Goal: Task Accomplishment & Management: Use online tool/utility

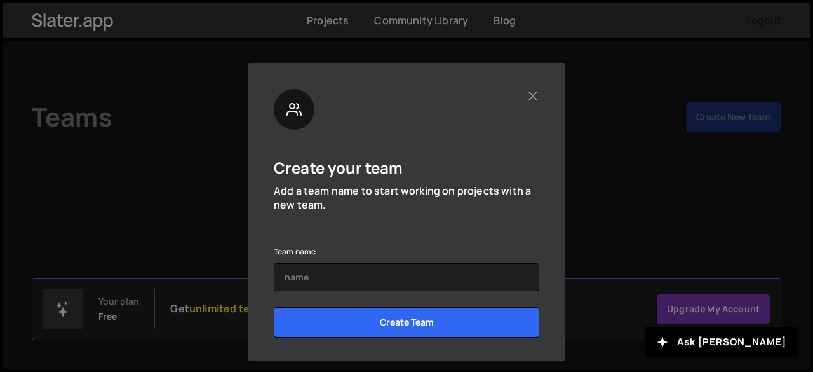
scroll to position [69, 0]
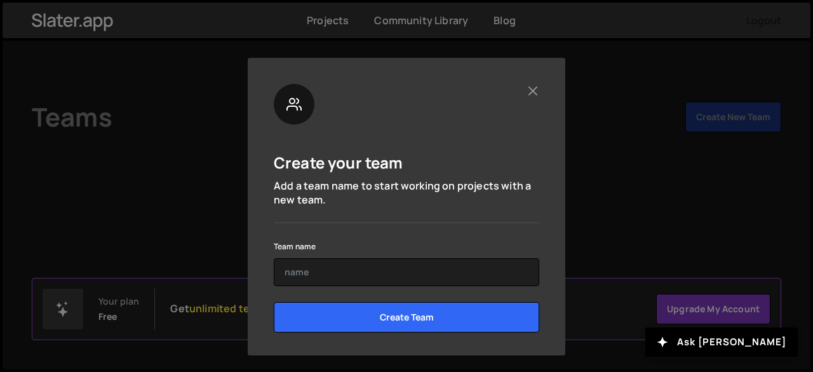
click at [343, 256] on div "Team name" at bounding box center [407, 262] width 266 height 48
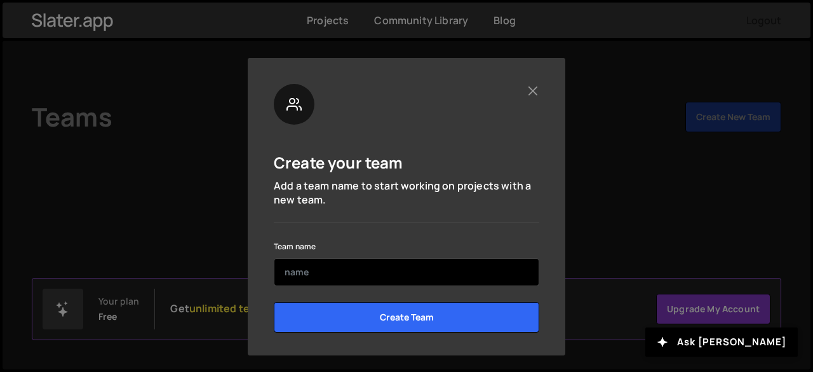
click at [337, 261] on input "text" at bounding box center [407, 272] width 266 height 28
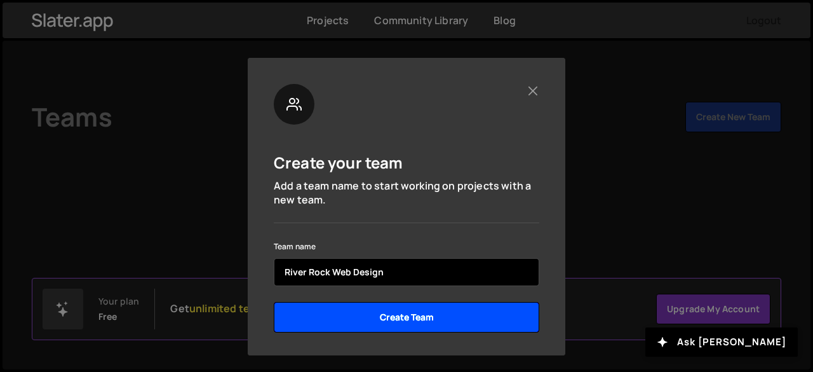
type input "River Rock Web Design"
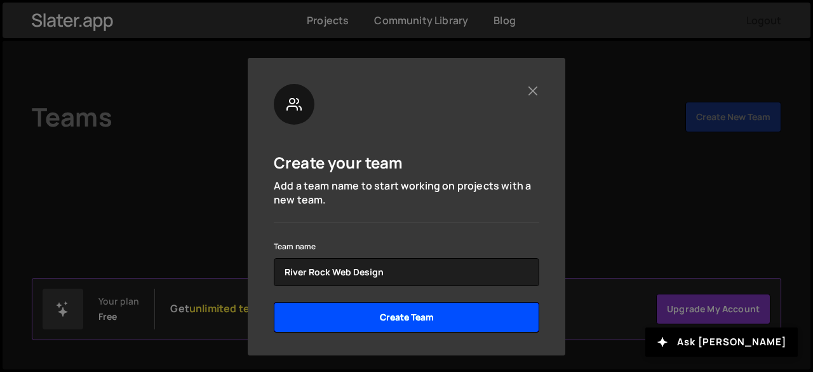
click at [412, 316] on input "Create Team" at bounding box center [407, 317] width 266 height 30
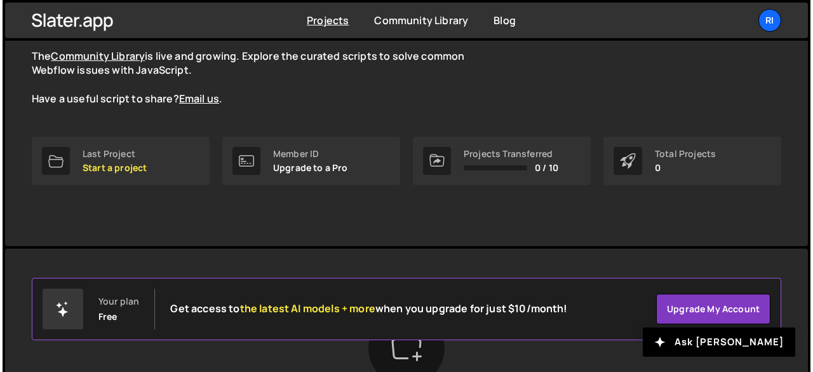
scroll to position [114, 0]
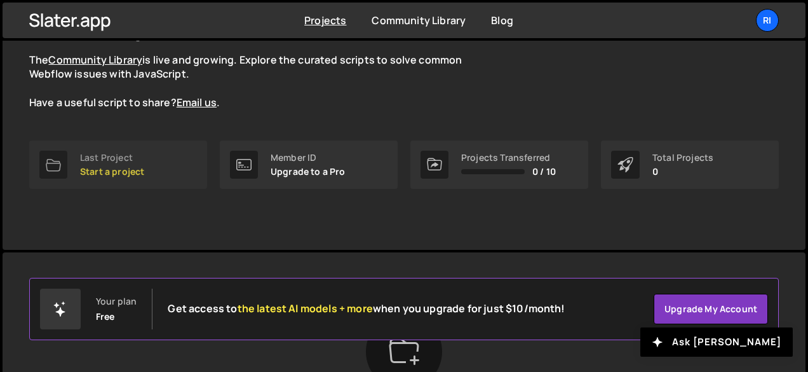
click at [112, 176] on p "Start a project" at bounding box center [112, 171] width 64 height 10
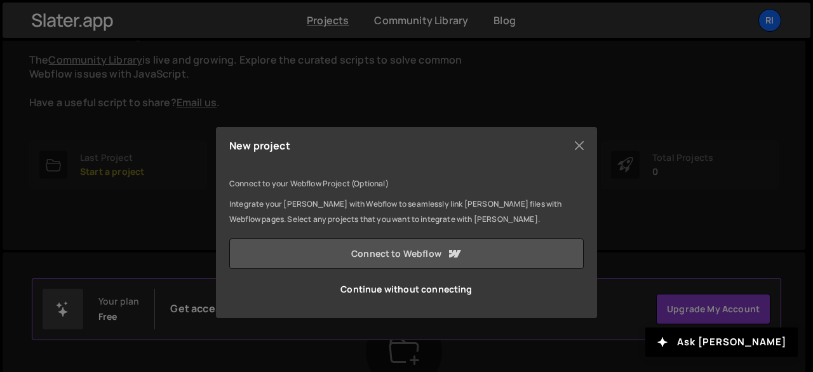
click at [497, 251] on link "Connect to Webflow" at bounding box center [406, 253] width 354 height 30
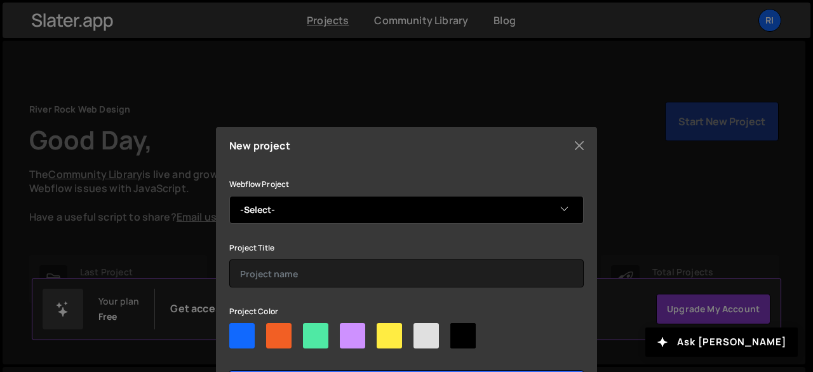
click at [415, 214] on select "-Select- Northstar Refrigeration, Inc. Northstar Refrigeration, Inc." at bounding box center [406, 210] width 354 height 28
select select "684931118453afa86fa9e513"
click at [229, 196] on select "-Select- Northstar Refrigeration, Inc. Northstar Refrigeration, Inc." at bounding box center [406, 210] width 354 height 28
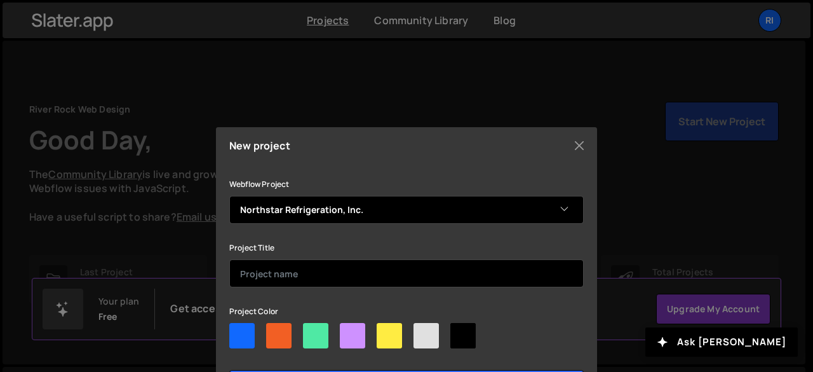
scroll to position [58, 0]
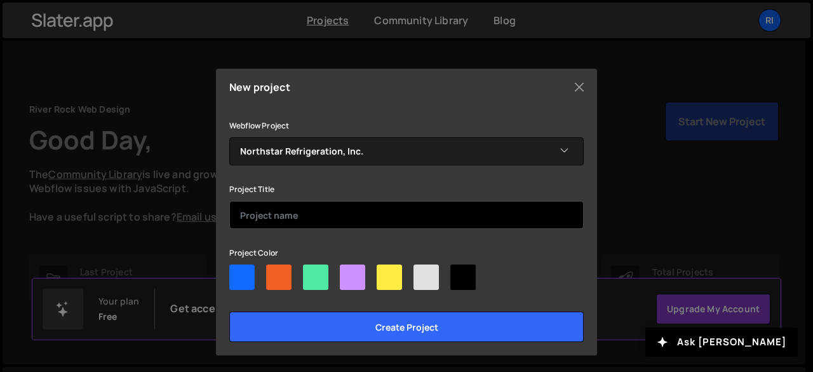
click at [262, 215] on input "text" at bounding box center [406, 215] width 354 height 28
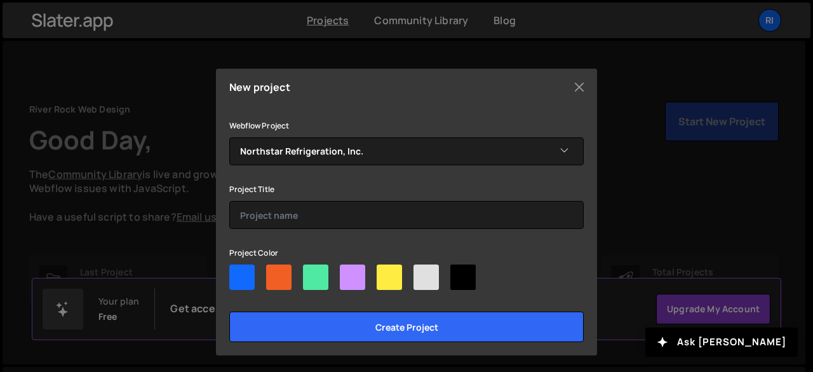
click at [244, 279] on div at bounding box center [241, 276] width 25 height 25
click at [238, 272] on input"] "radio" at bounding box center [233, 268] width 8 height 8
radio input"] "true"
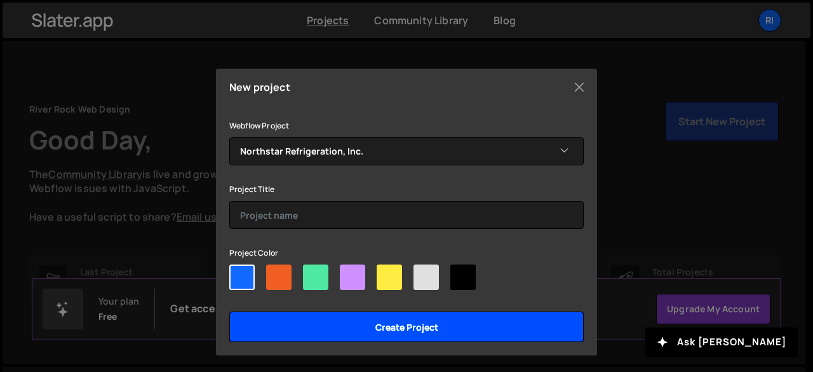
click at [330, 322] on input "Create project" at bounding box center [406, 326] width 354 height 30
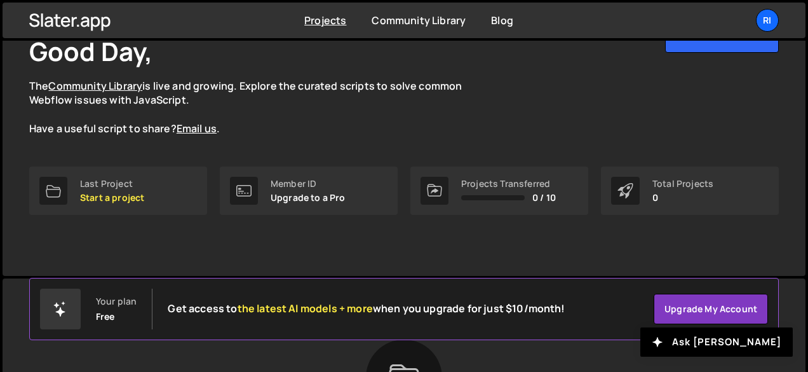
scroll to position [90, 0]
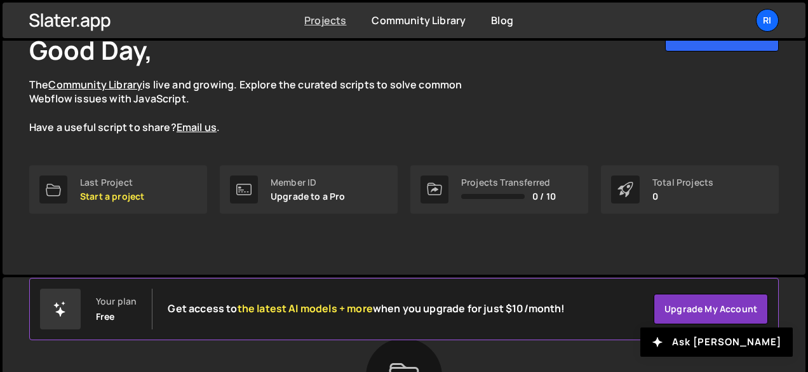
click at [328, 27] on link "Projects" at bounding box center [325, 20] width 42 height 14
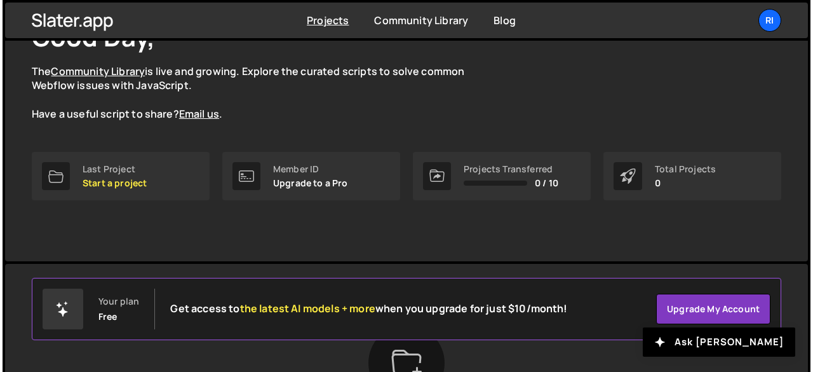
scroll to position [100, 0]
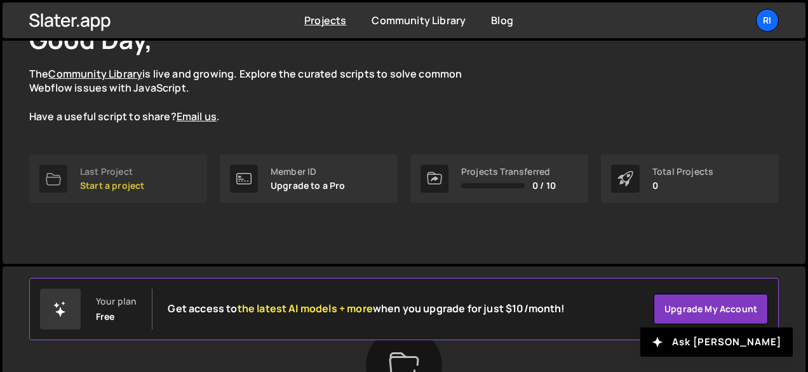
click at [105, 187] on p "Start a project" at bounding box center [112, 185] width 64 height 10
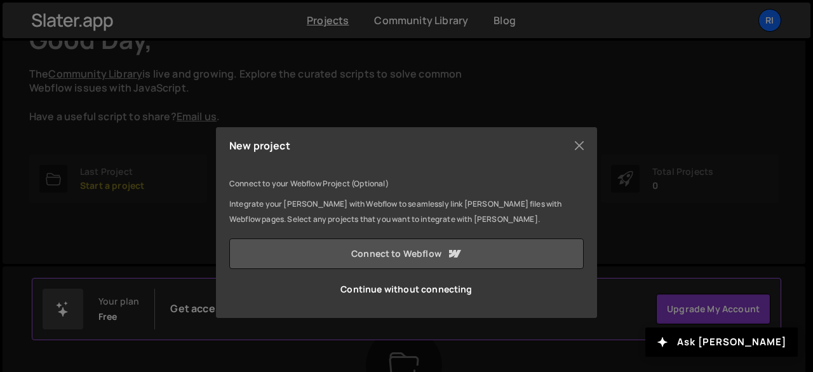
click at [445, 260] on link "Connect to Webflow" at bounding box center [406, 253] width 354 height 30
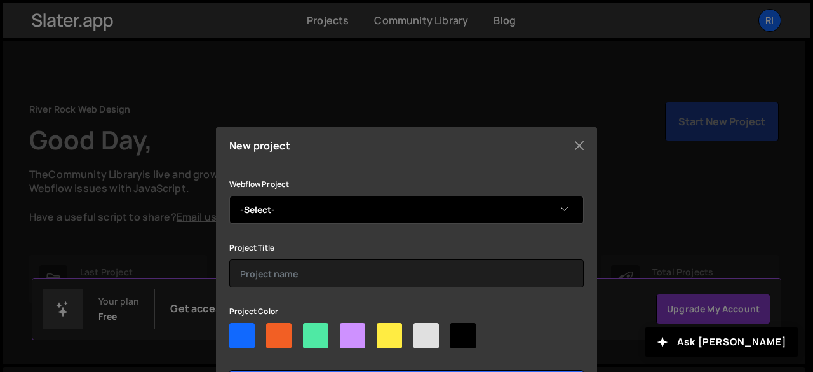
click at [556, 213] on select "-Select- Northstar Refrigeration, Inc. Northstar Refrigeration, Inc." at bounding box center [406, 210] width 354 height 28
select select "684931118453afa86fa9e513"
click at [229, 196] on select "-Select- Northstar Refrigeration, Inc. Northstar Refrigeration, Inc." at bounding box center [406, 210] width 354 height 28
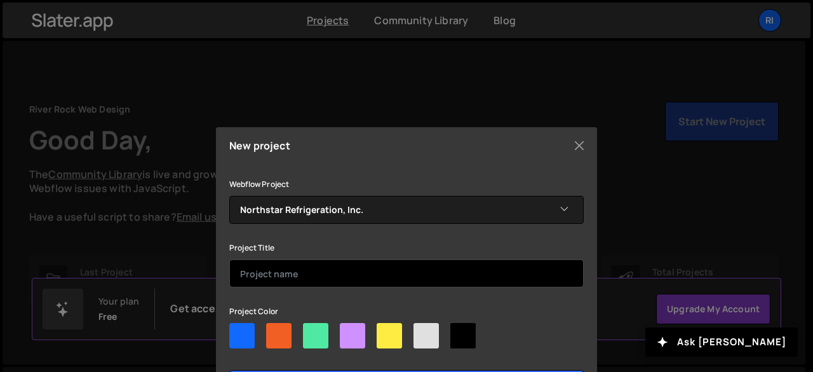
click at [269, 276] on input "text" at bounding box center [406, 273] width 354 height 28
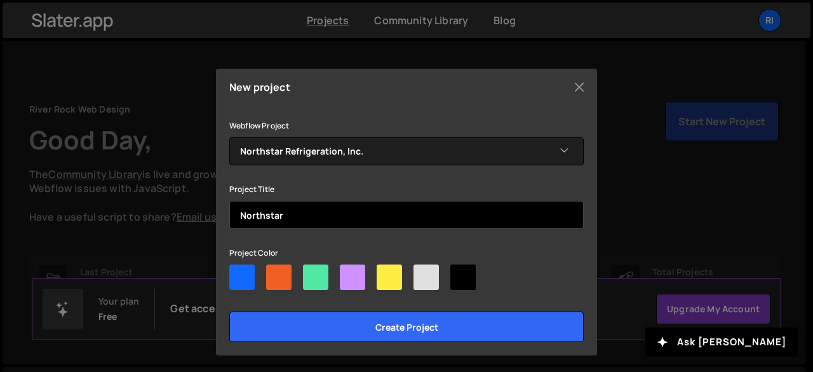
type input "Northstar"
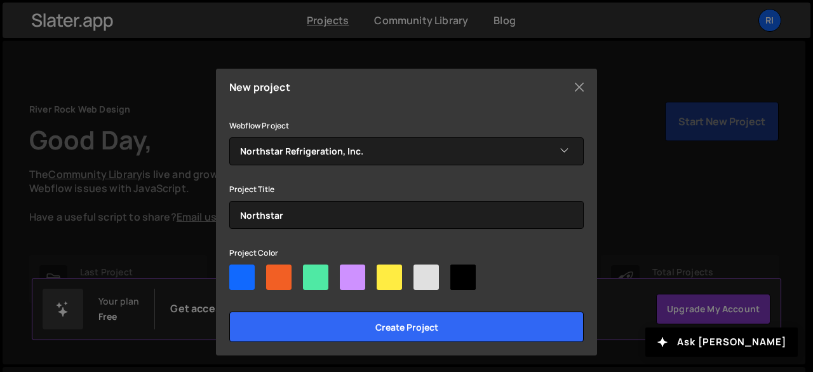
click at [244, 274] on div at bounding box center [241, 276] width 25 height 25
click at [238, 272] on input"] "radio" at bounding box center [233, 268] width 8 height 8
radio input"] "true"
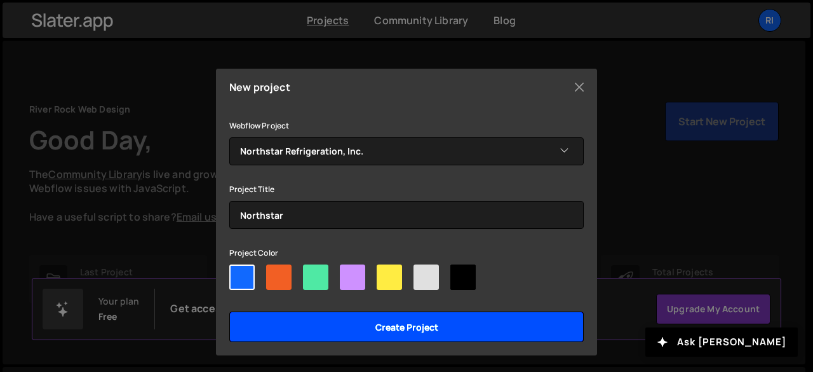
click at [320, 320] on input "Create project" at bounding box center [406, 326] width 354 height 30
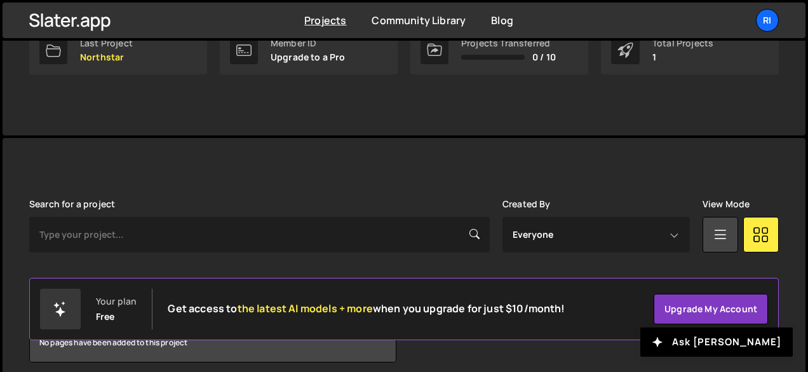
scroll to position [281, 0]
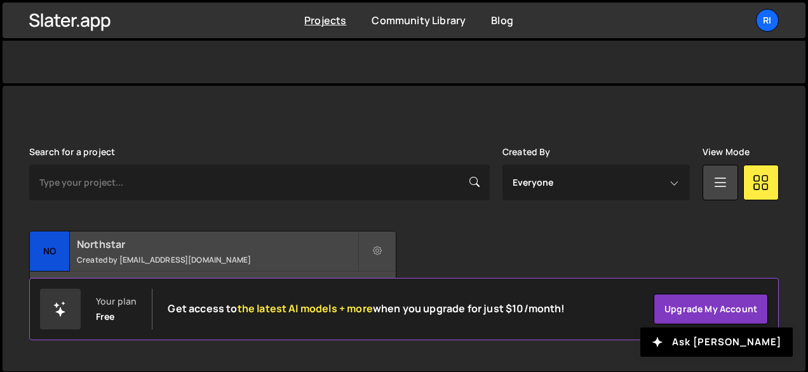
click at [51, 242] on div "No" at bounding box center [50, 251] width 40 height 40
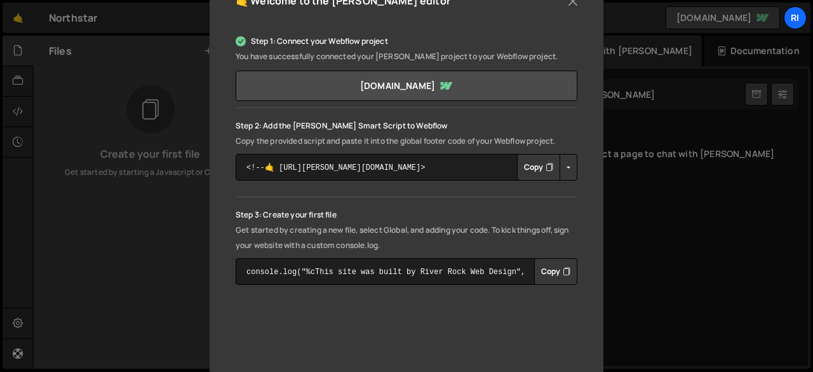
scroll to position [178, 0]
click at [536, 172] on button "Copy" at bounding box center [538, 166] width 43 height 27
drag, startPoint x: 536, startPoint y: 172, endPoint x: 420, endPoint y: 241, distance: 135.1
click at [420, 241] on p "Get started by creating a new file, select Global, and adding your code. To kic…" at bounding box center [407, 237] width 342 height 30
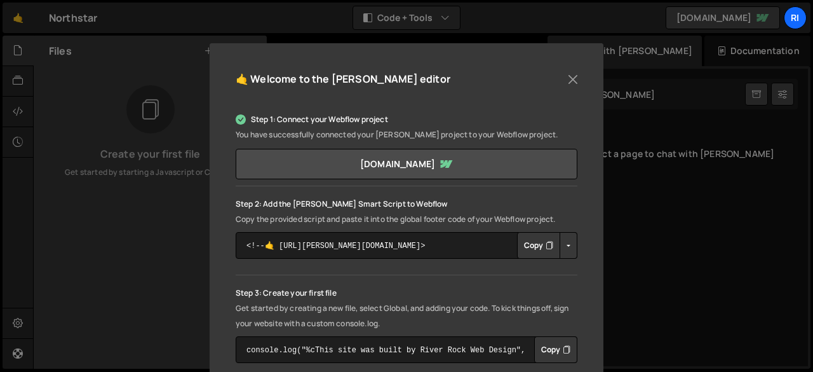
scroll to position [98, 0]
click at [528, 252] on button "Copy" at bounding box center [538, 245] width 43 height 27
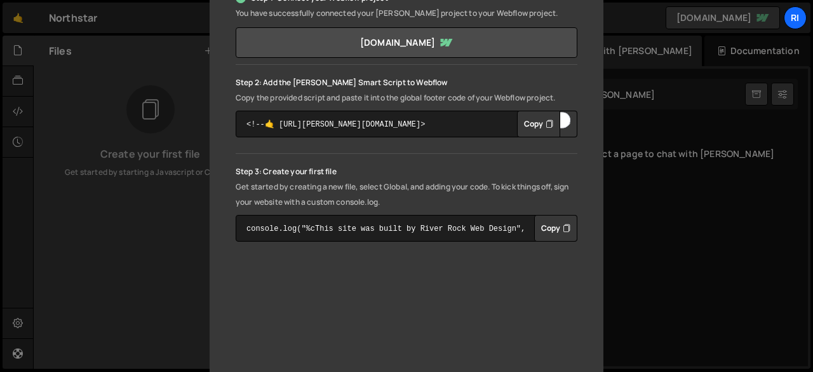
scroll to position [225, 0]
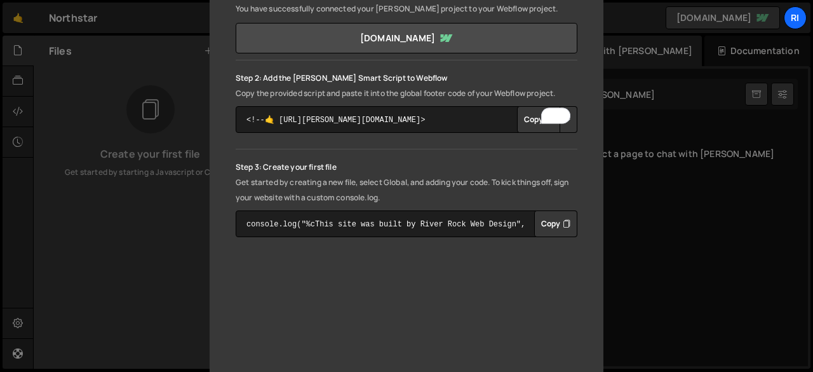
click at [563, 222] on icon "Button group with nested dropdown" at bounding box center [567, 223] width 8 height 13
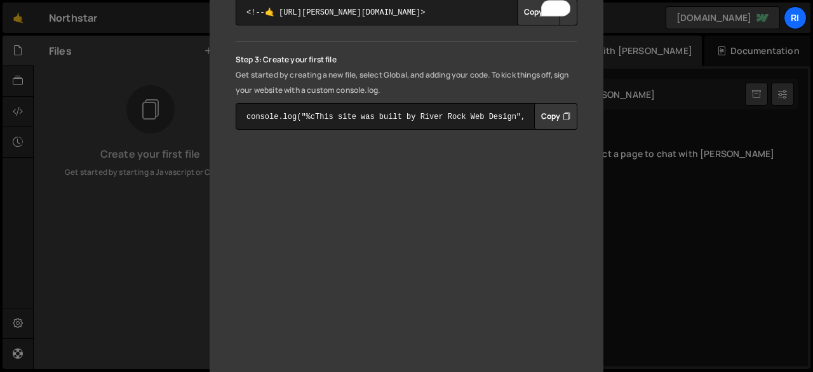
scroll to position [351, 0]
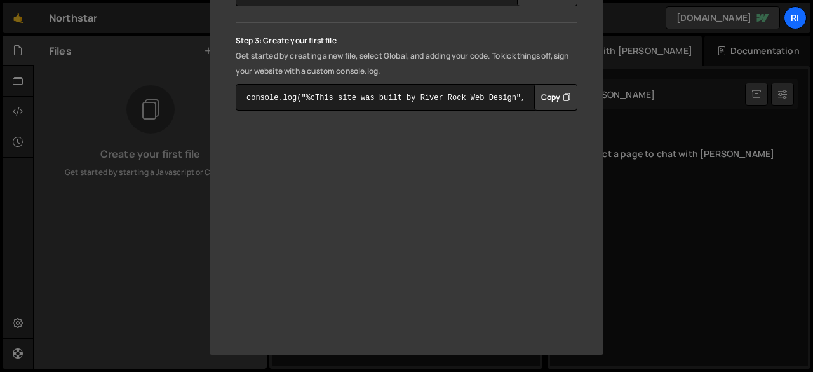
click at [145, 71] on div "🤙 Welcome to the [PERSON_NAME] editor Step 1: Connect your Webflow project You …" at bounding box center [406, 186] width 813 height 372
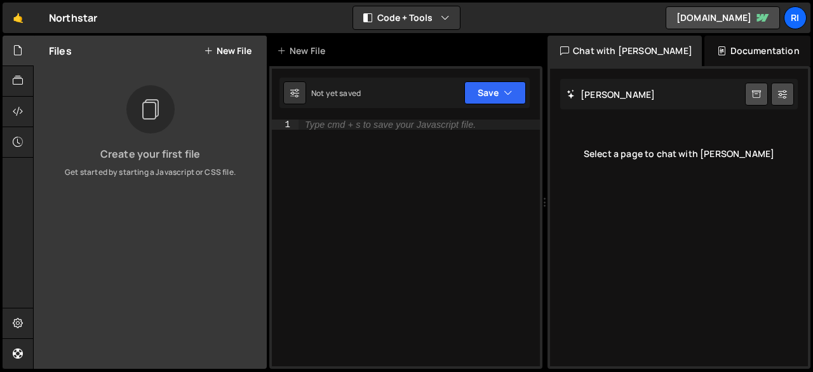
click at [222, 57] on div "Files New File" at bounding box center [150, 51] width 233 height 30
click at [237, 46] on button "New File" at bounding box center [228, 51] width 48 height 10
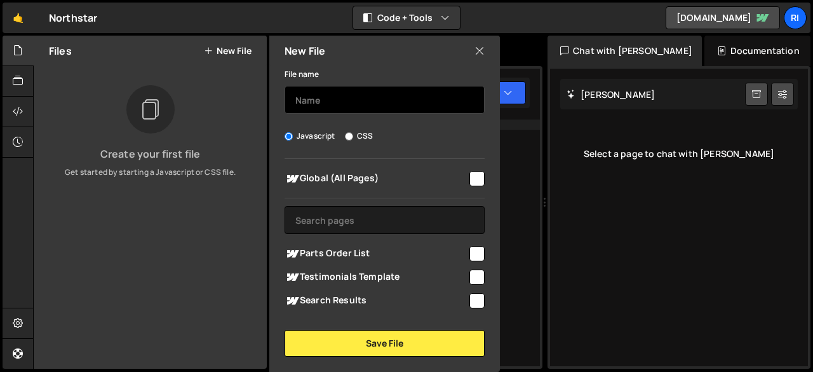
click at [302, 90] on input "text" at bounding box center [385, 100] width 200 height 28
paste input "console.log("%cThis site was built by River Rock Web Design", "background:blue;…"
type input "console.log("%cThis site was built by River Rock Web Design", "background:blue;…"
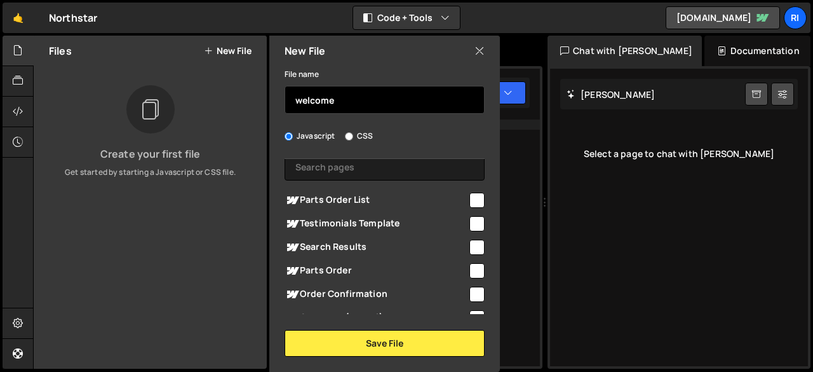
scroll to position [0, 0]
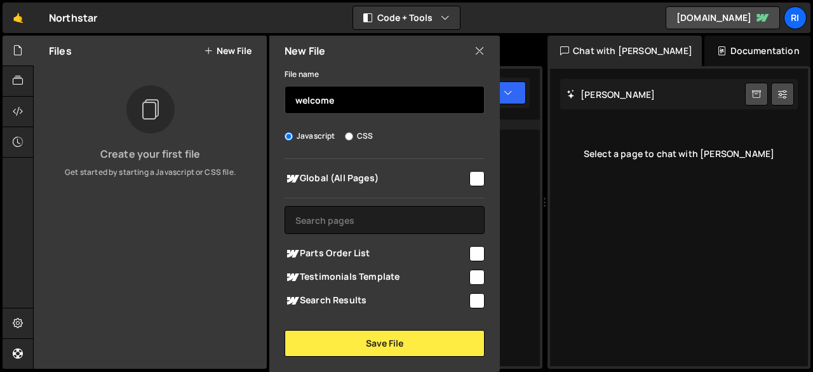
type input "welcome"
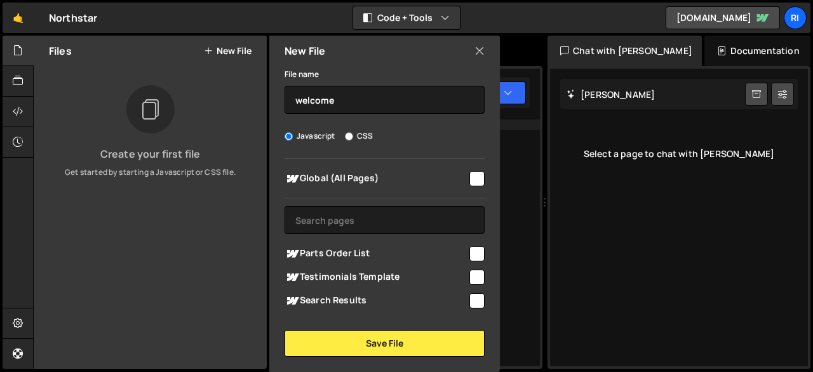
click at [469, 185] on input "checkbox" at bounding box center [476, 178] width 15 height 15
checkbox input "false"
click at [476, 250] on input "checkbox" at bounding box center [476, 253] width 15 height 15
checkbox input "true"
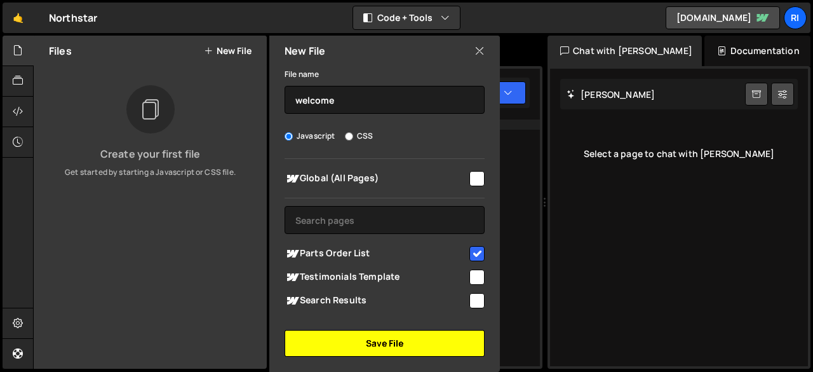
click at [367, 347] on button "Save File" at bounding box center [385, 343] width 200 height 27
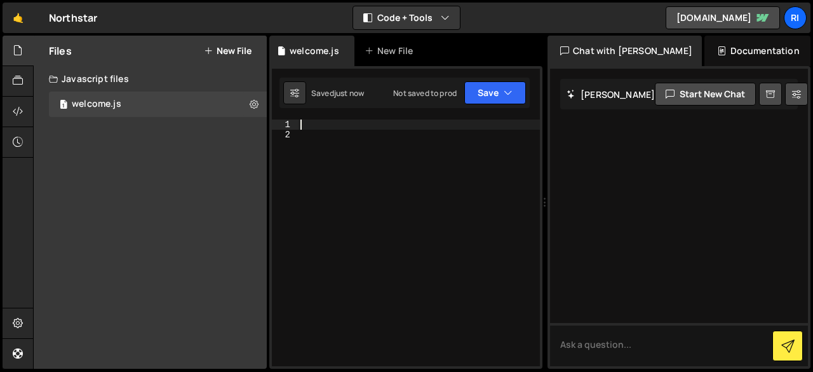
click at [313, 126] on div at bounding box center [419, 252] width 242 height 267
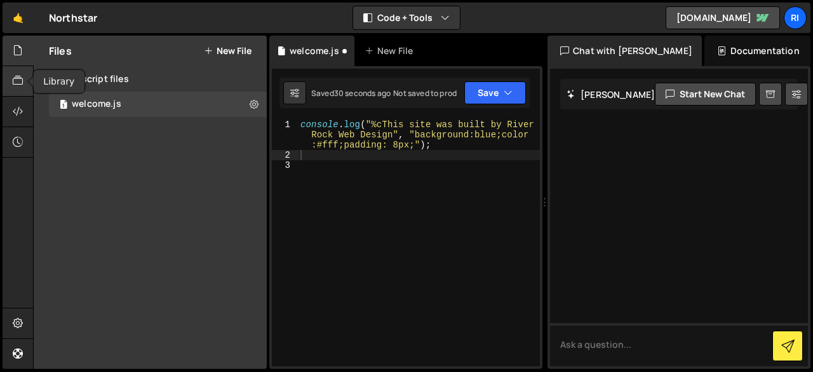
click at [18, 86] on icon at bounding box center [18, 81] width 10 height 14
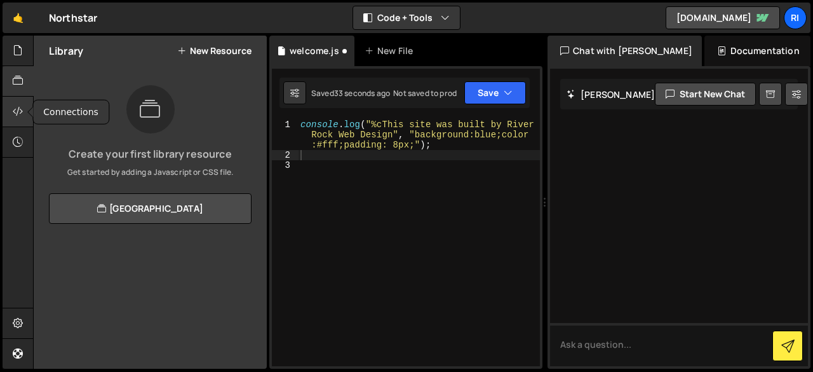
click at [18, 108] on icon at bounding box center [18, 111] width 10 height 14
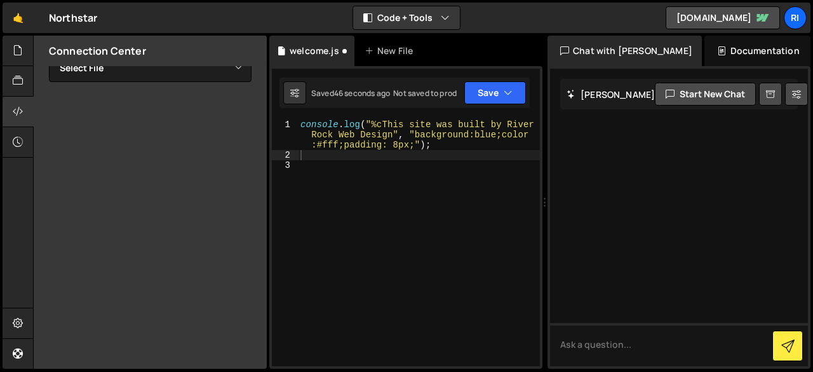
scroll to position [301, 0]
click at [617, 349] on textarea "To enrich screen reader interactions, please activate Accessibility in Grammarl…" at bounding box center [679, 344] width 258 height 43
type textarea "can you check my current code for errors?"
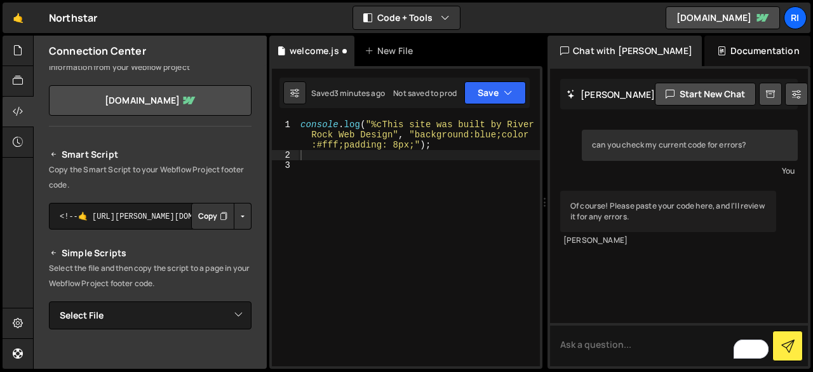
scroll to position [0, 0]
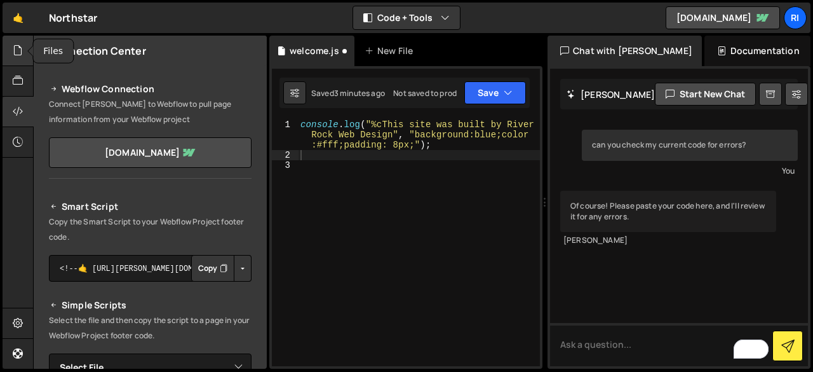
click at [17, 53] on icon at bounding box center [18, 50] width 10 height 14
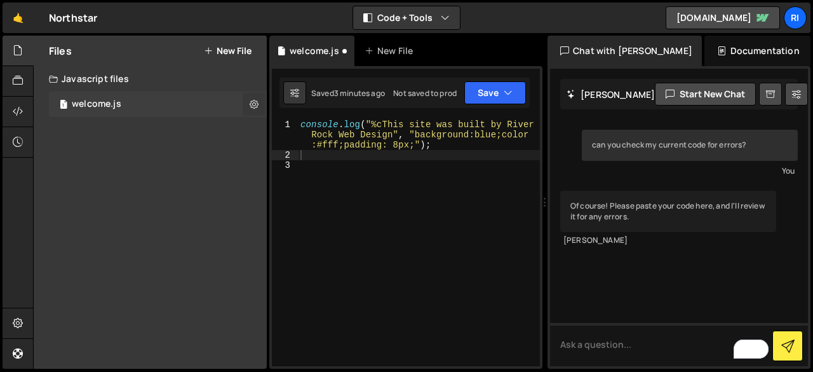
click at [254, 105] on icon at bounding box center [254, 104] width 9 height 12
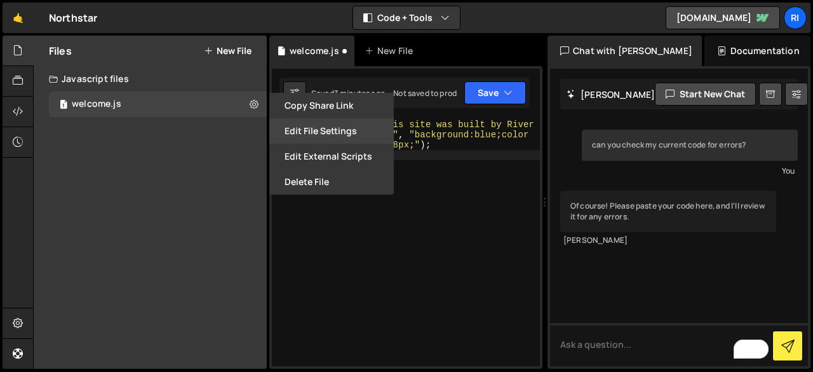
click at [349, 132] on button "Edit File Settings" at bounding box center [331, 130] width 124 height 25
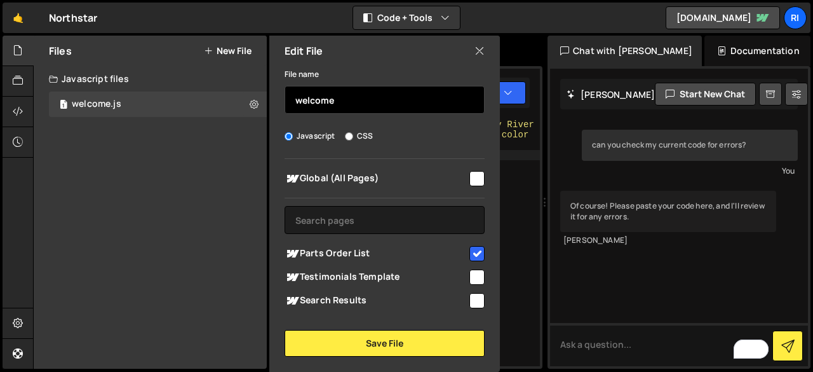
click at [333, 102] on input "welcome" at bounding box center [385, 100] width 200 height 28
type input "global"
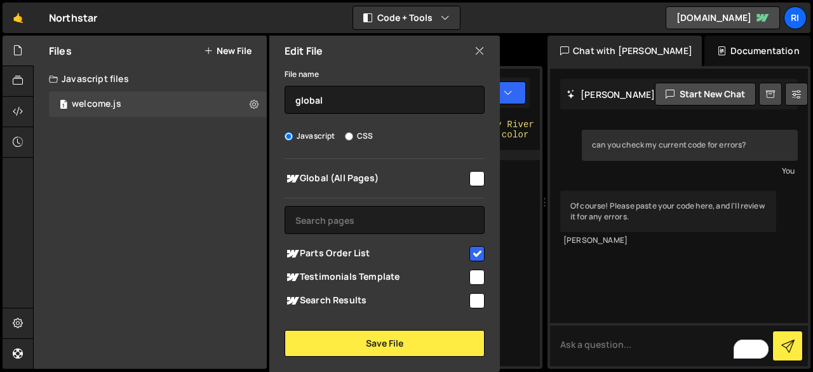
click at [469, 184] on input "checkbox" at bounding box center [476, 178] width 15 height 15
checkbox input "true"
click at [469, 260] on input "checkbox" at bounding box center [476, 253] width 15 height 15
checkbox input "false"
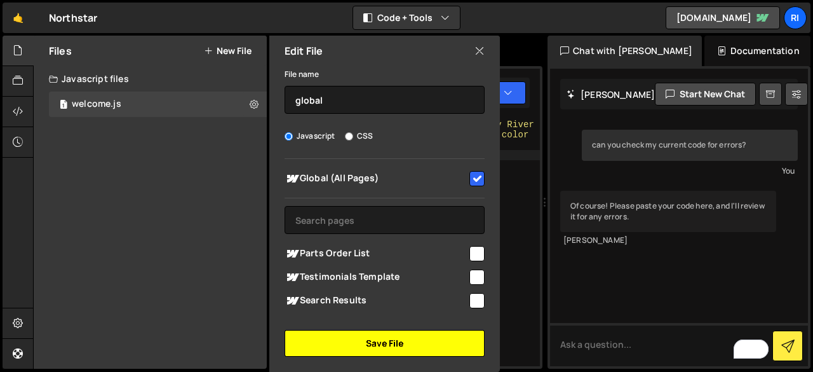
click at [370, 349] on button "Save File" at bounding box center [385, 343] width 200 height 27
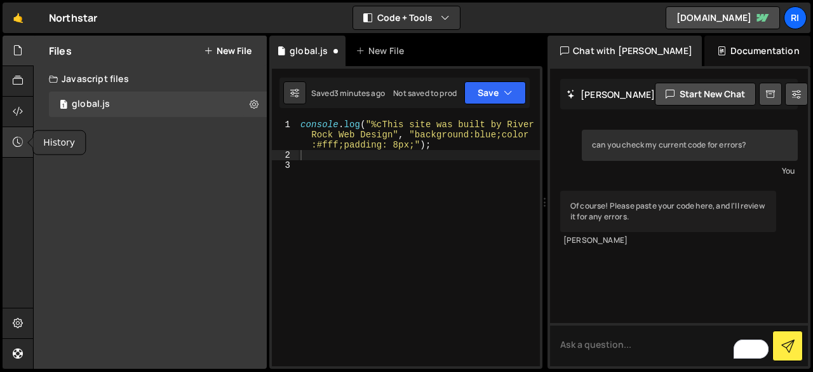
click at [16, 144] on icon at bounding box center [18, 142] width 10 height 14
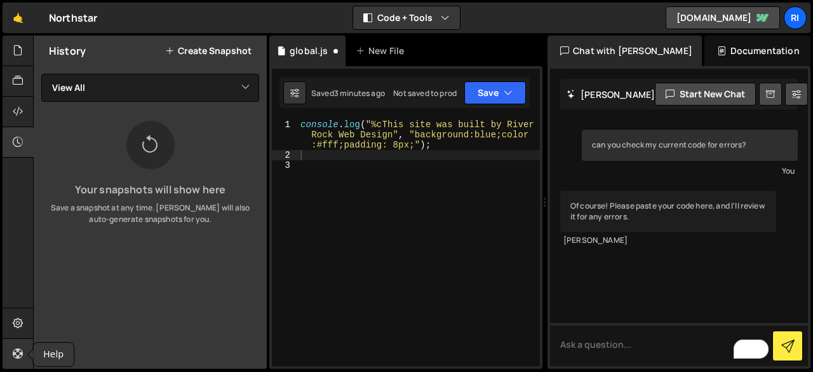
click at [15, 355] on icon at bounding box center [18, 353] width 10 height 14
click at [15, 107] on icon at bounding box center [18, 111] width 10 height 14
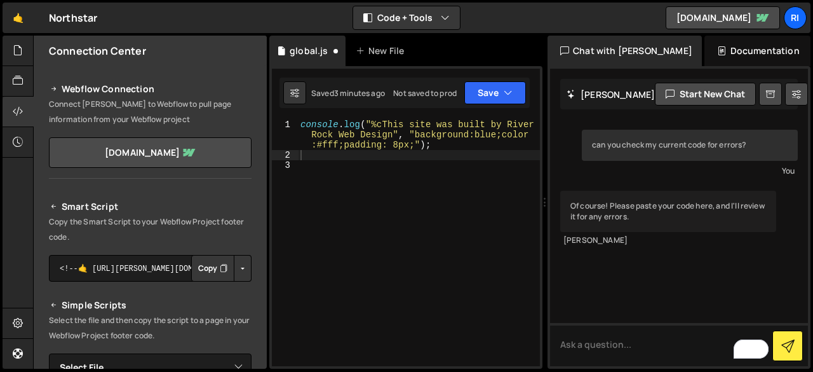
scroll to position [301, 0]
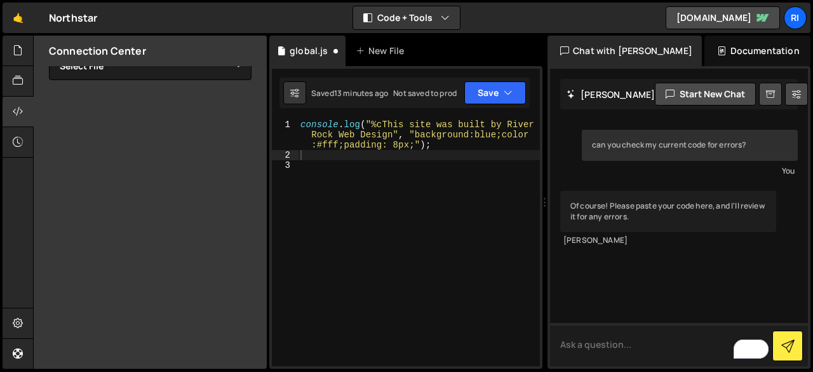
click at [589, 342] on textarea "To enrich screen reader interactions, please activate Accessibility in Grammarl…" at bounding box center [679, 344] width 258 height 43
paste textarea "@font-face { font-family: Inter Variablefont Opsz Wght; src: url('../images/') …"
type textarea "@font-face { font-family: Inter Variablefont Opsz Wght; src: url('../images/') …"
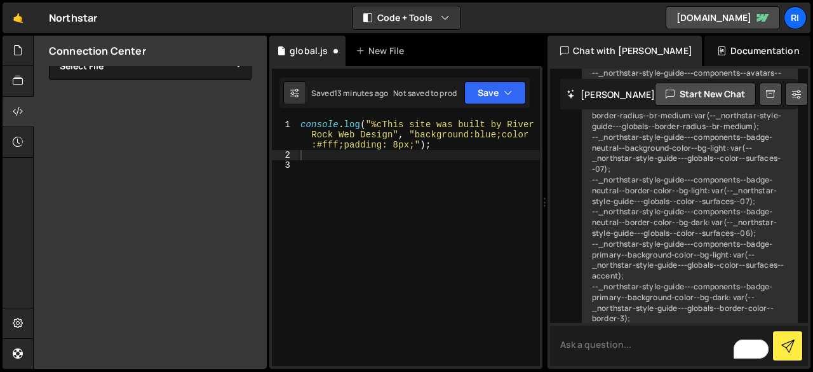
scroll to position [3693, 0]
